Goal: Task Accomplishment & Management: Manage account settings

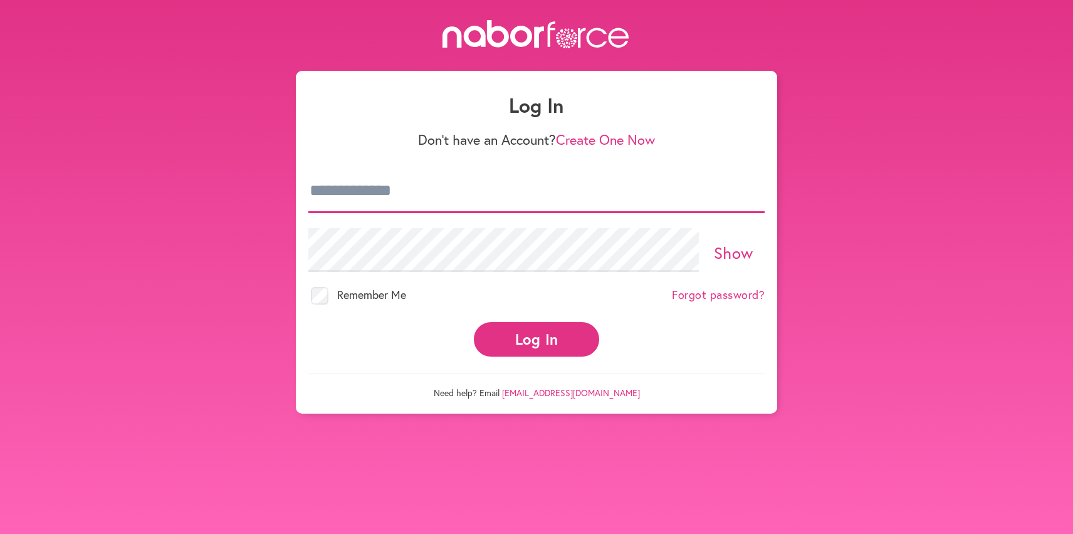
click at [548, 191] on input "email" at bounding box center [536, 191] width 456 height 44
type input "**********"
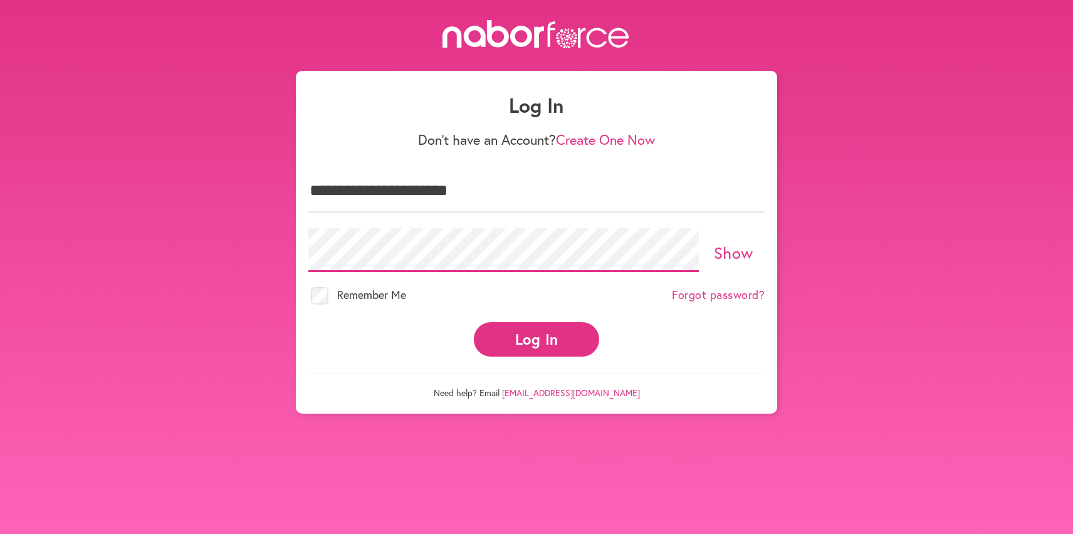
click at [474, 322] on button "Log In" at bounding box center [536, 339] width 125 height 34
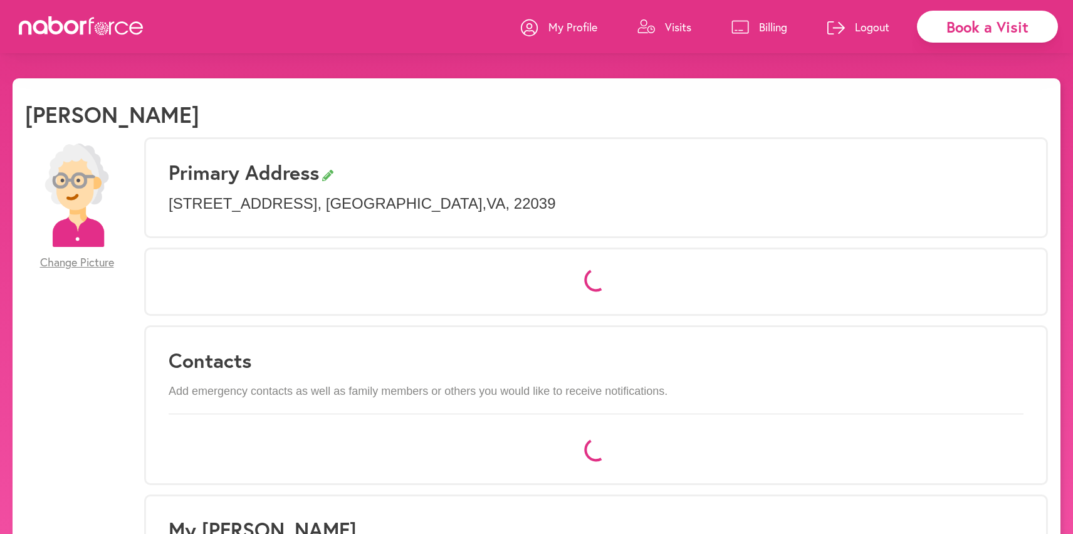
select select "*"
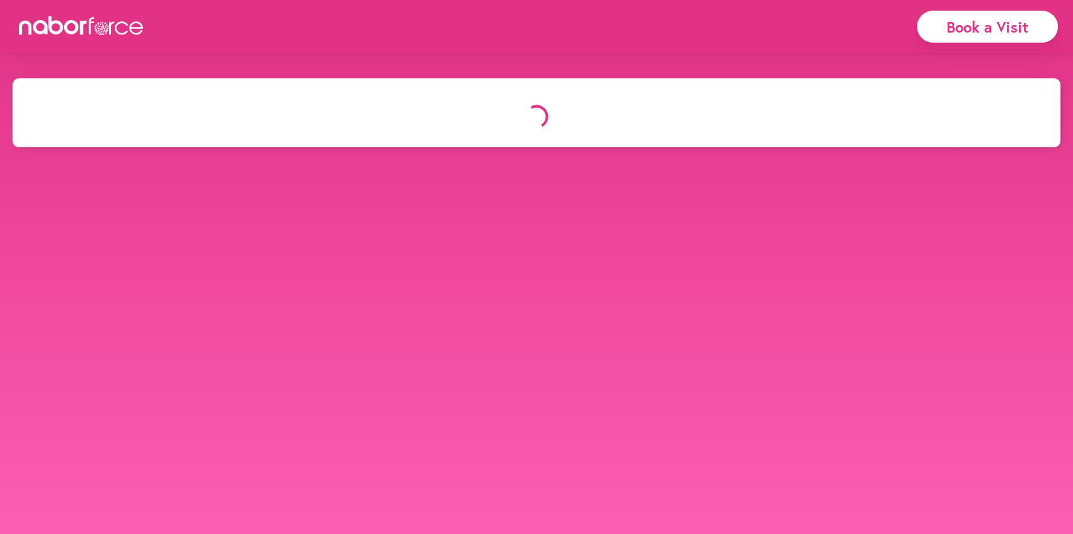
select select "*"
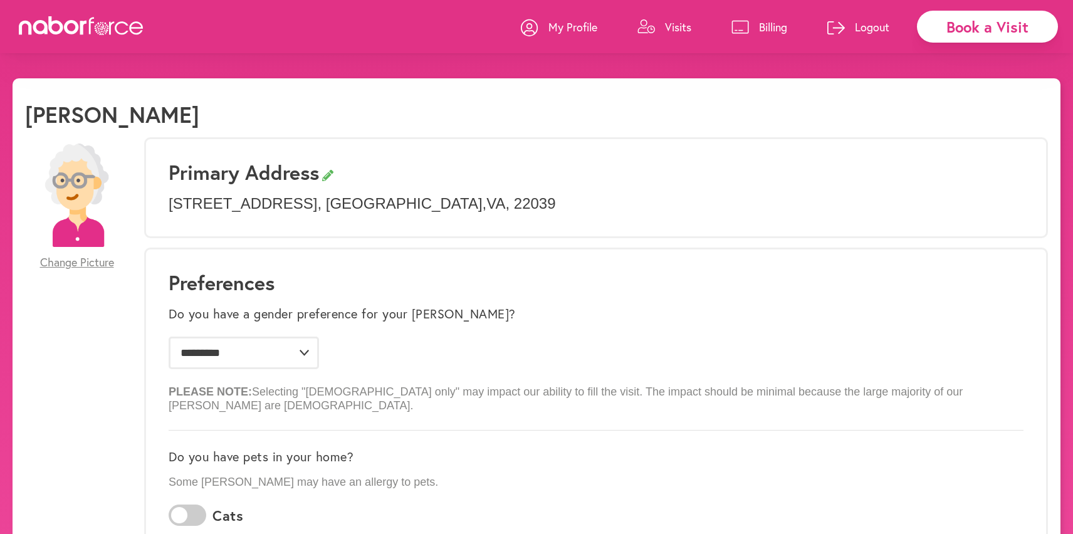
click at [679, 26] on p "Visits" at bounding box center [678, 26] width 26 height 15
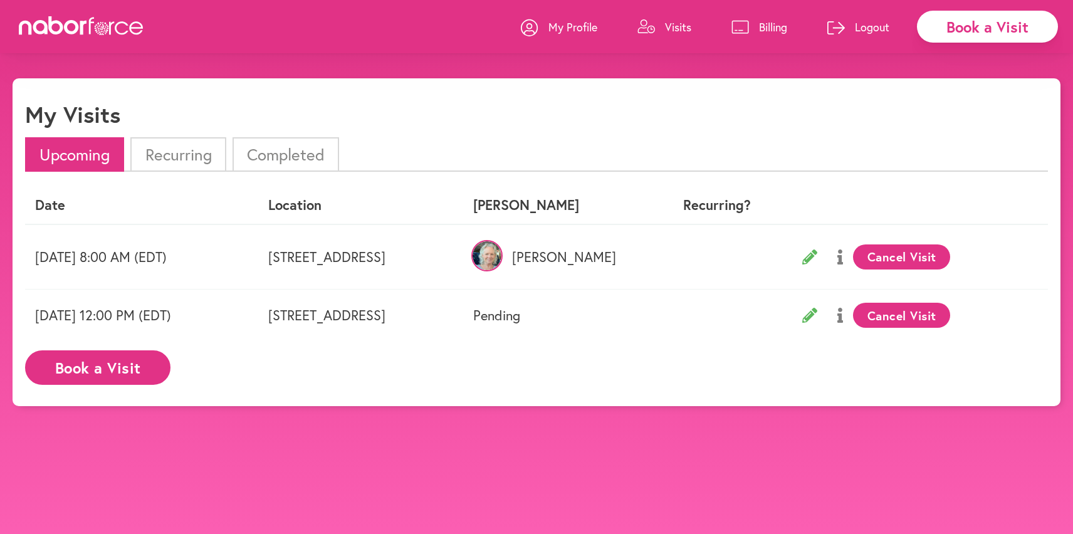
click at [318, 149] on li "Completed" at bounding box center [285, 154] width 107 height 34
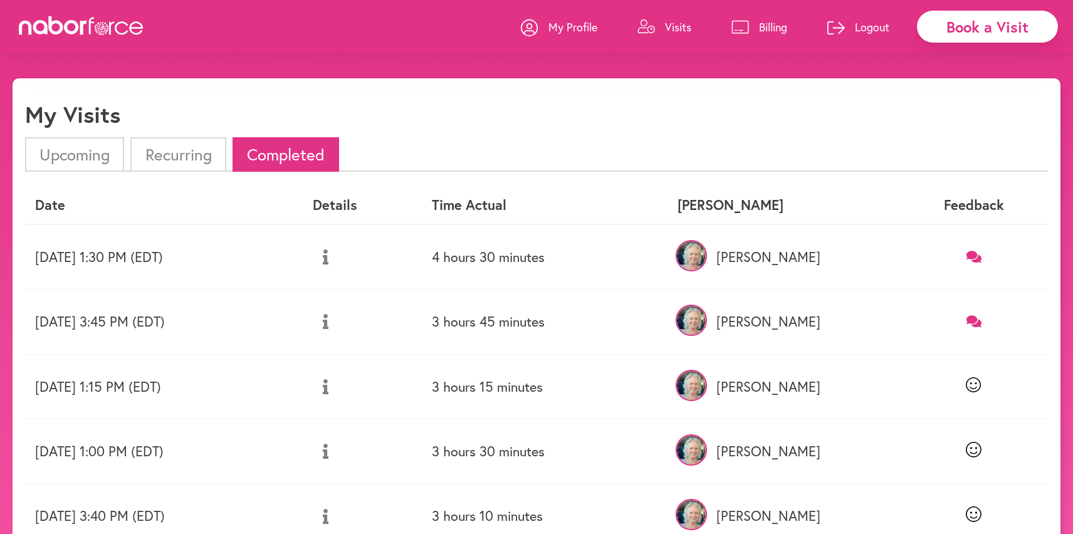
click at [974, 254] on icon at bounding box center [974, 257] width 16 height 12
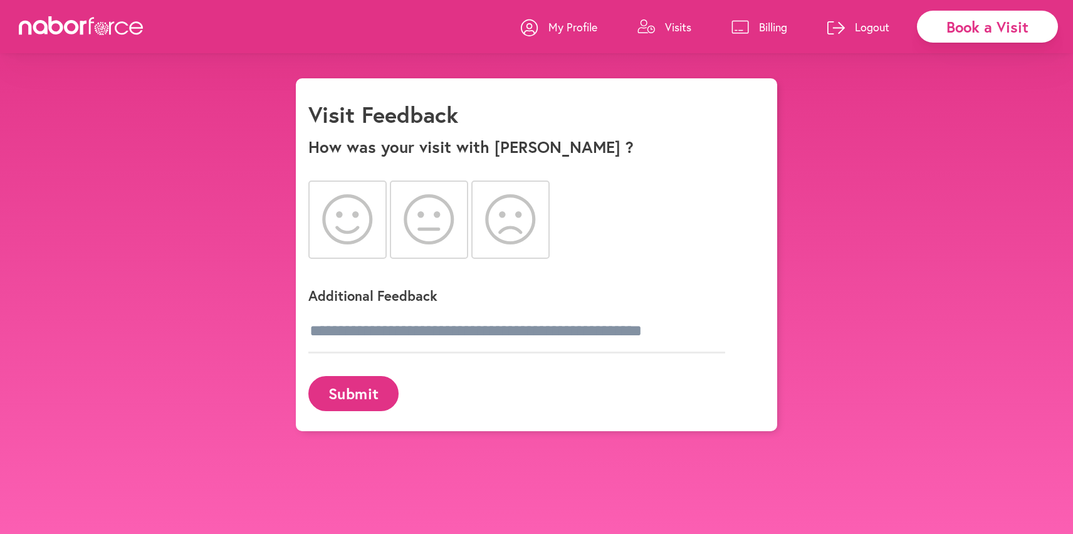
click at [360, 225] on icon at bounding box center [347, 219] width 51 height 50
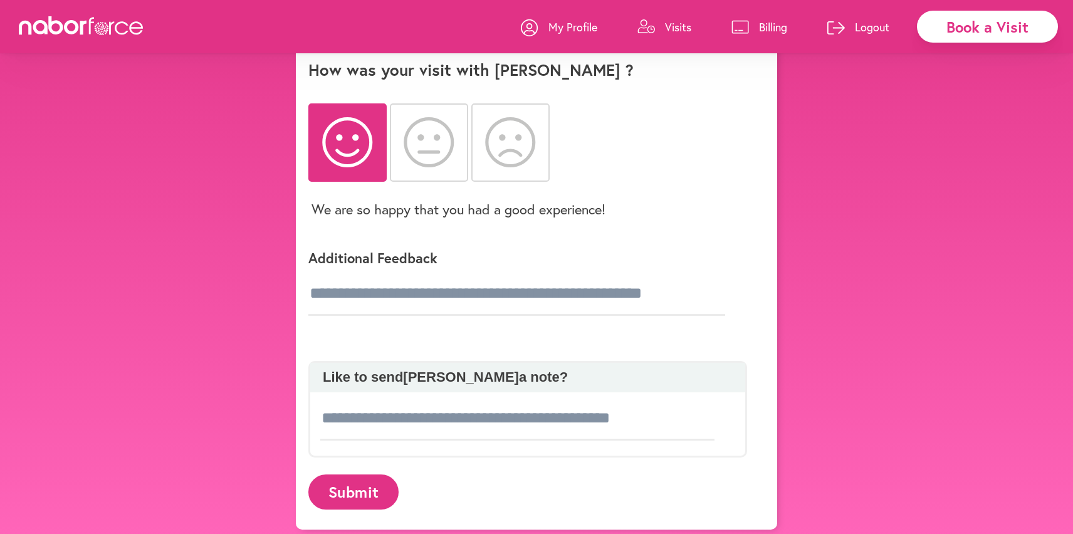
scroll to position [78, 0]
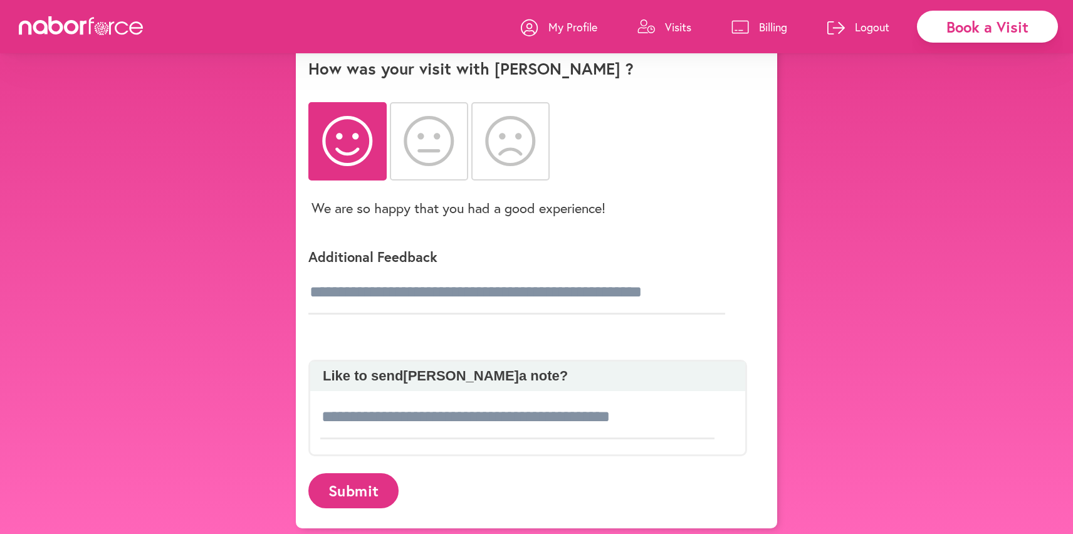
click at [377, 489] on button "Submit" at bounding box center [353, 490] width 90 height 34
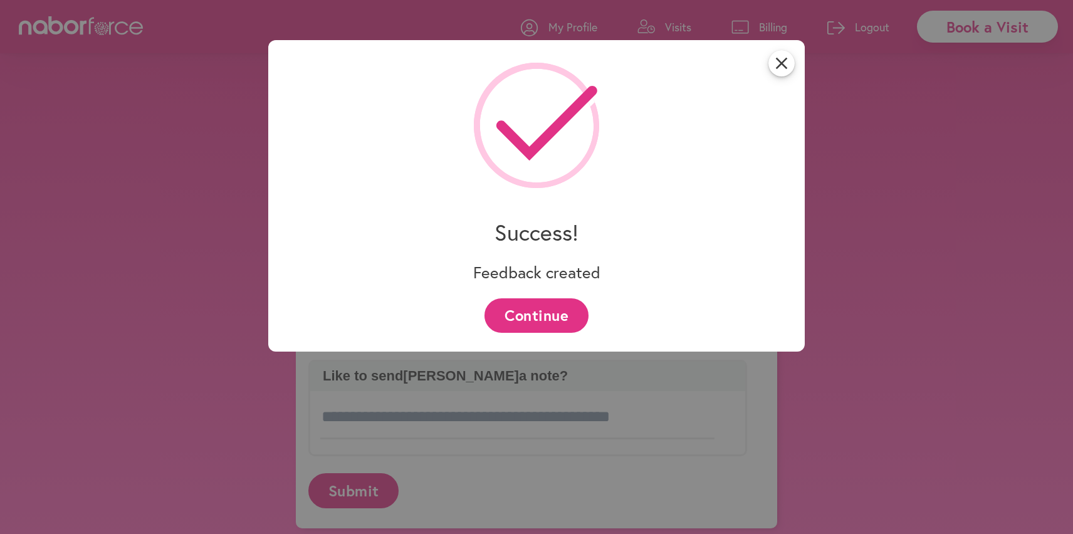
click at [560, 309] on button "Continue" at bounding box center [535, 315] width 103 height 34
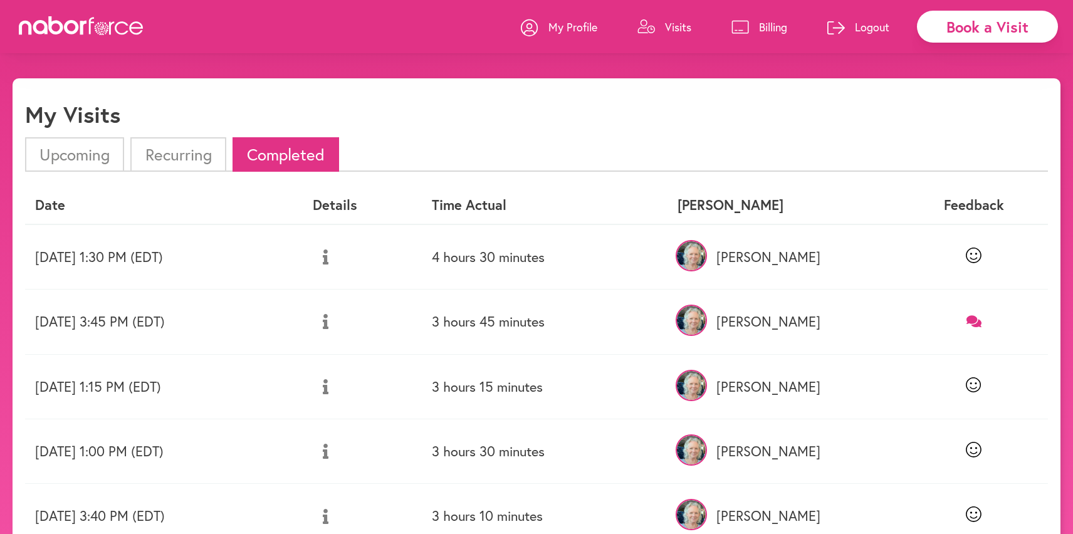
click at [973, 321] on icon at bounding box center [974, 321] width 16 height 12
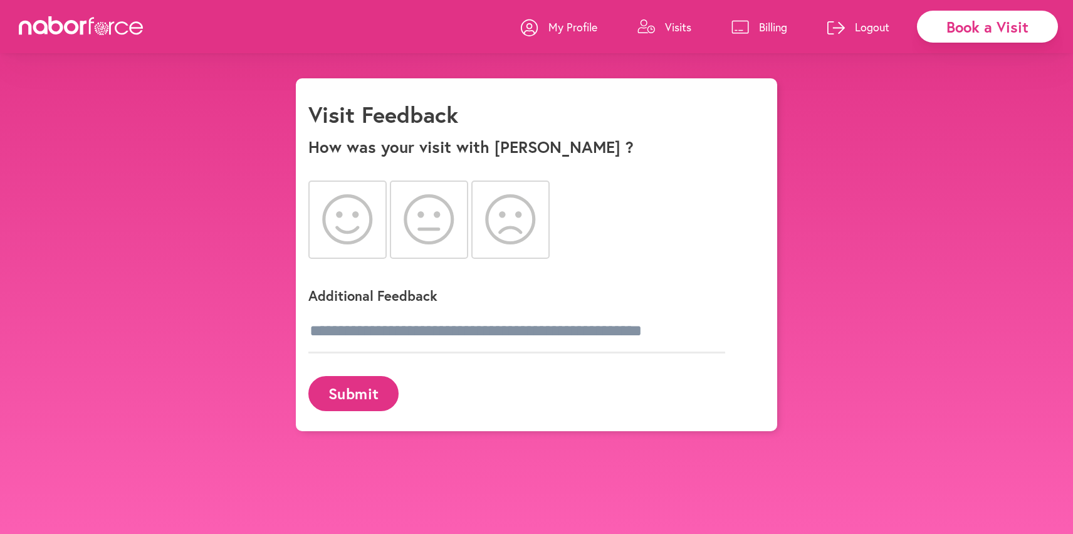
click at [361, 229] on icon at bounding box center [347, 219] width 51 height 50
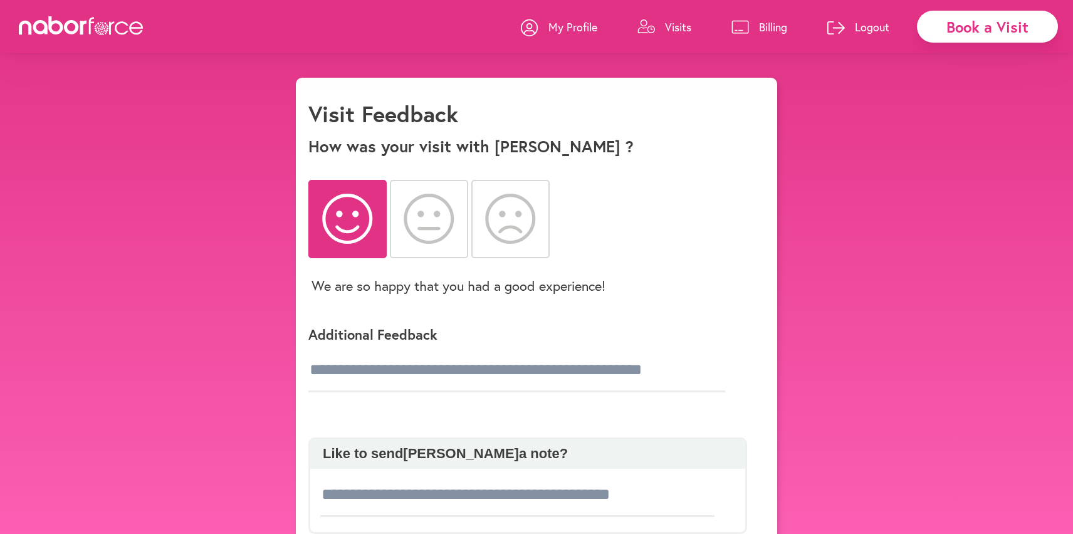
scroll to position [78, 0]
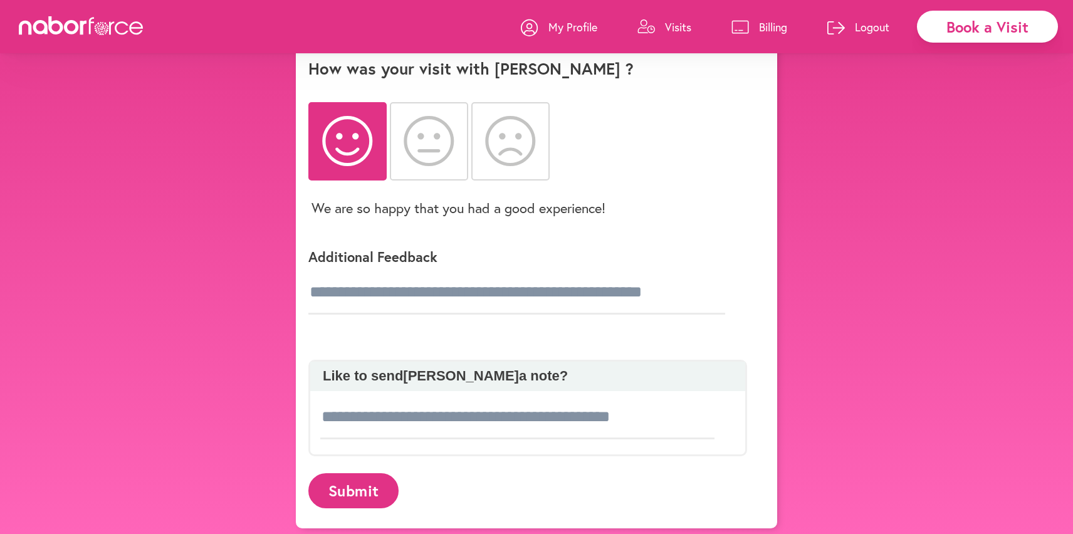
click at [370, 483] on button "Submit" at bounding box center [353, 490] width 90 height 34
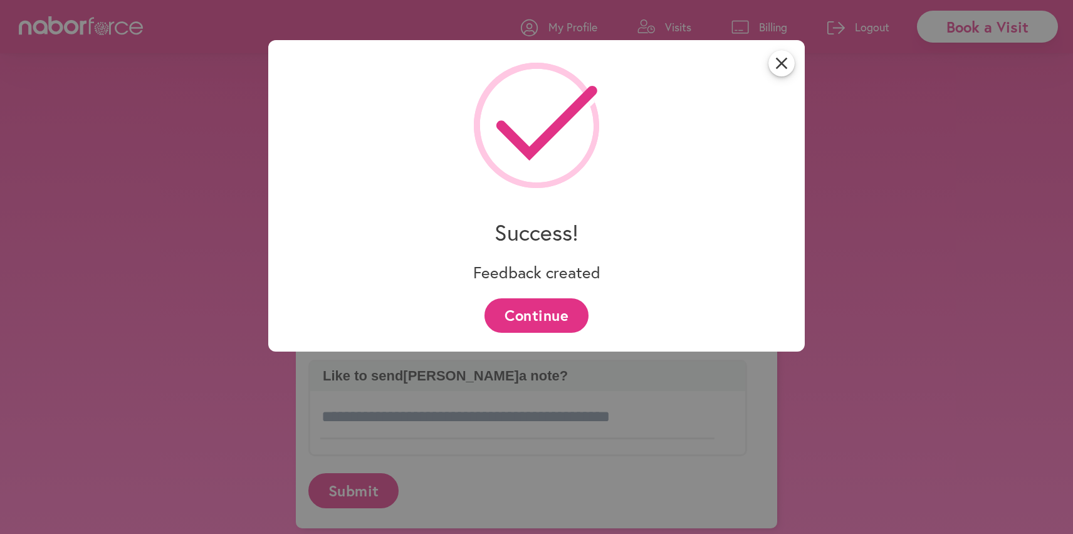
click at [558, 315] on button "Continue" at bounding box center [535, 315] width 103 height 34
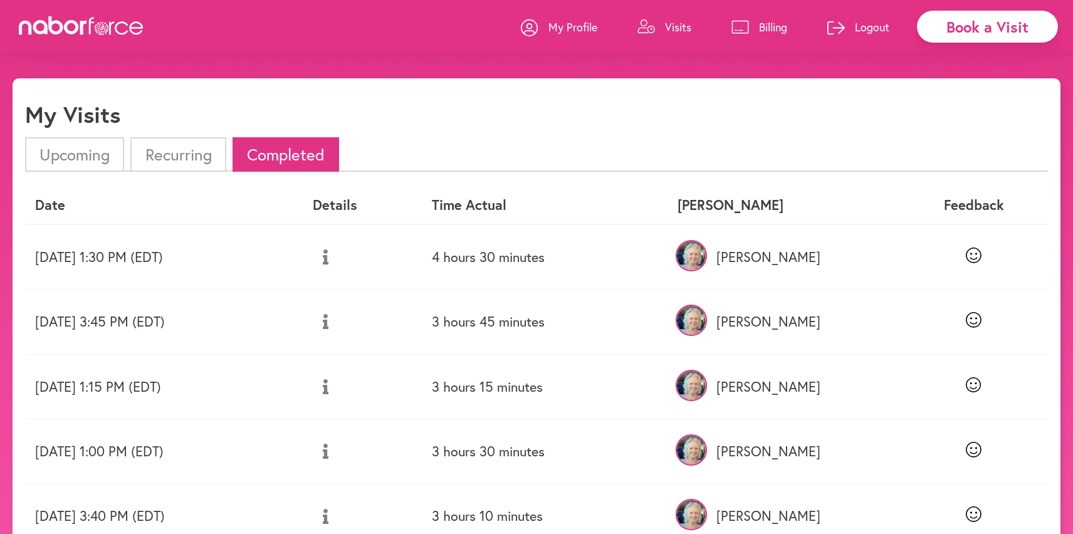
click at [89, 150] on li "Upcoming" at bounding box center [74, 154] width 99 height 34
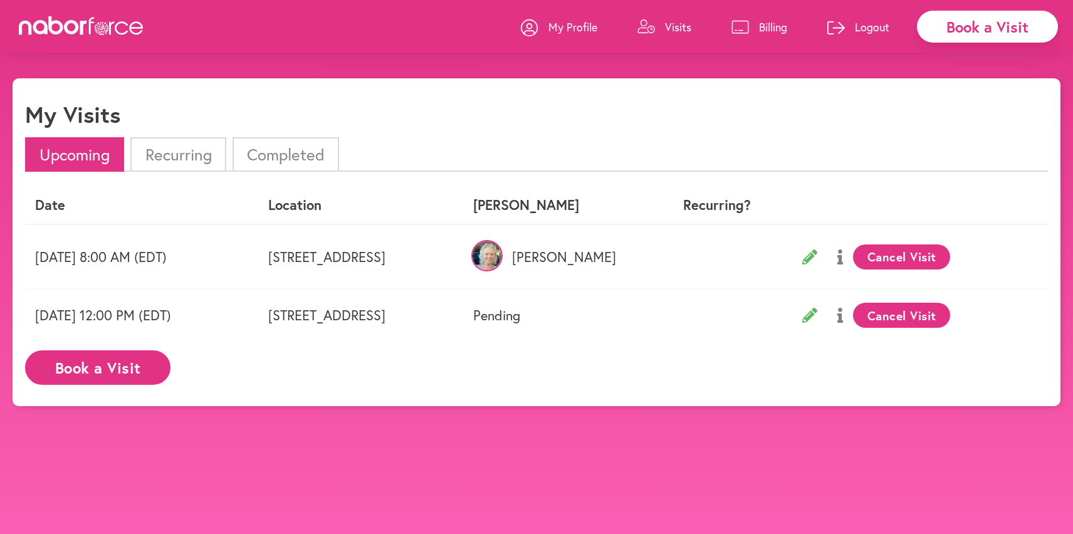
click at [928, 315] on button "Cancel Visit" at bounding box center [901, 315] width 97 height 25
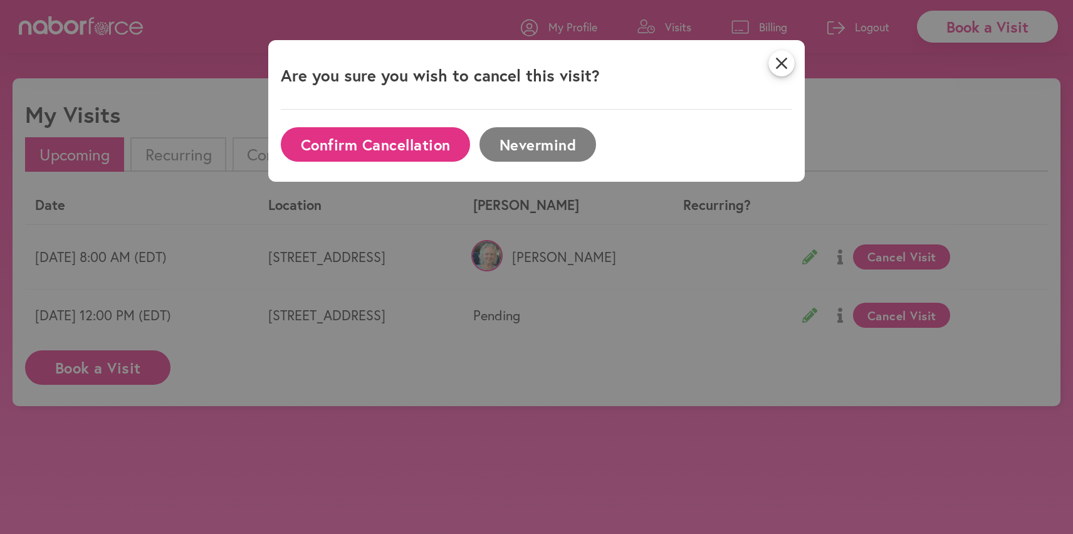
click at [378, 144] on button "Confirm Cancellation" at bounding box center [375, 144] width 189 height 34
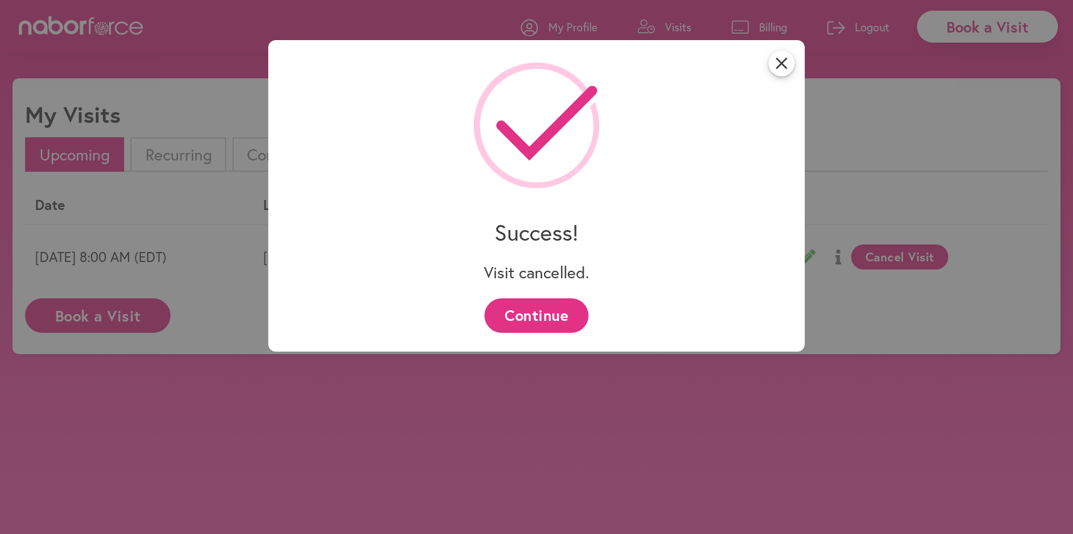
click at [525, 314] on button "Continue" at bounding box center [535, 315] width 103 height 34
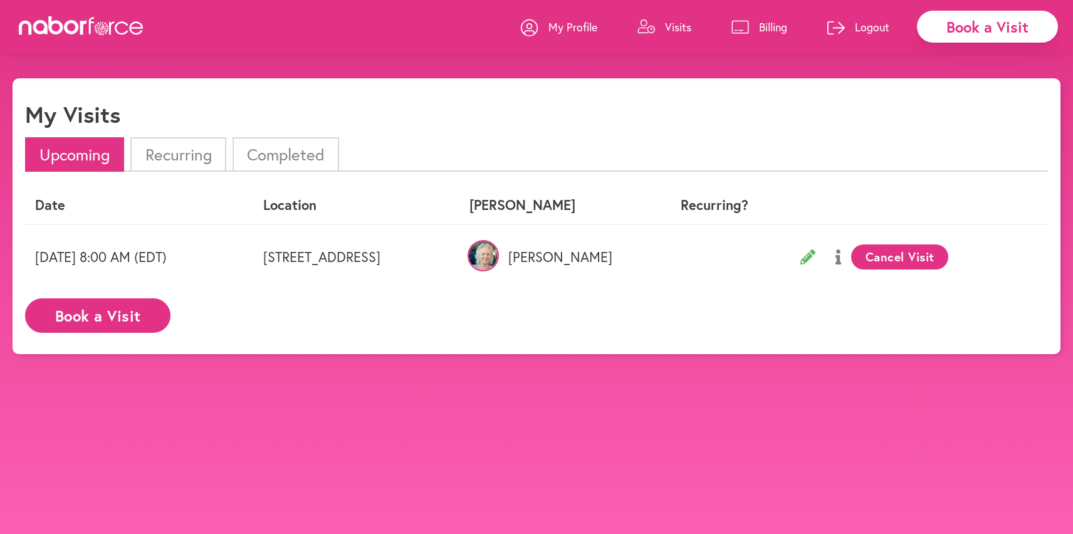
click at [815, 258] on icon at bounding box center [807, 256] width 15 height 15
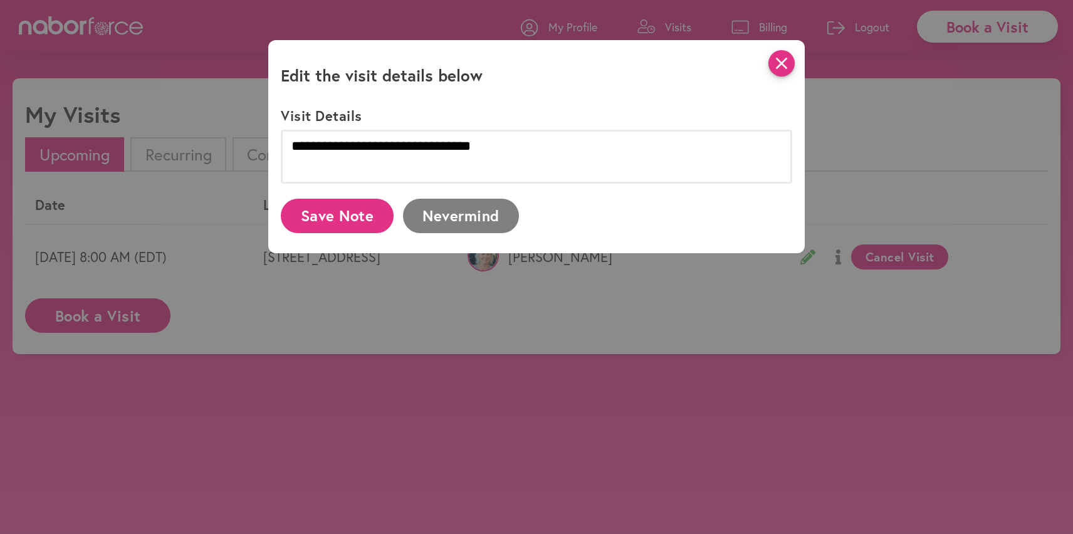
click at [783, 61] on icon "close" at bounding box center [781, 63] width 26 height 26
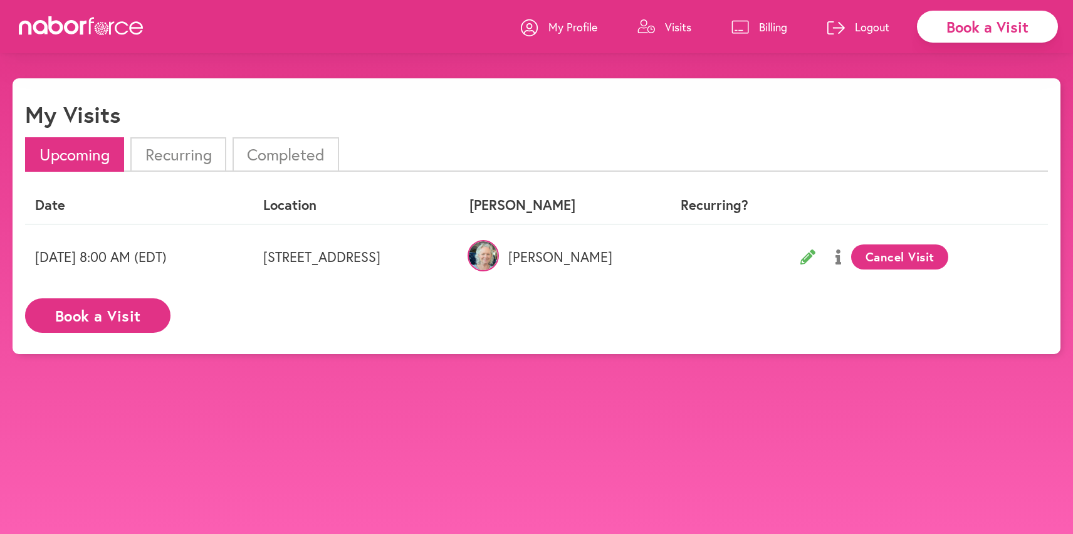
click at [872, 26] on p "Logout" at bounding box center [872, 26] width 34 height 15
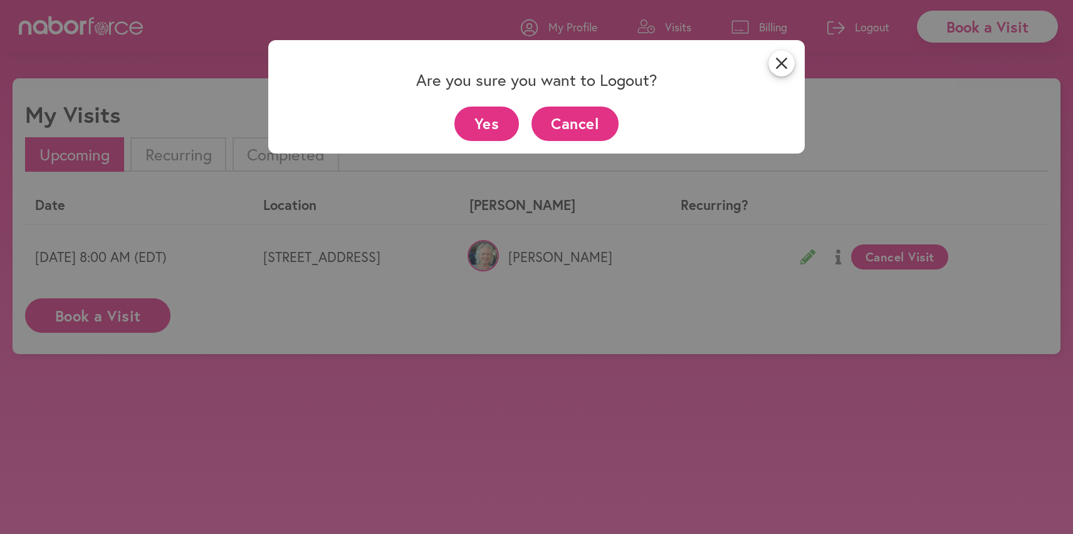
click at [494, 115] on button "Yes" at bounding box center [486, 124] width 65 height 34
